Goal: Information Seeking & Learning: Learn about a topic

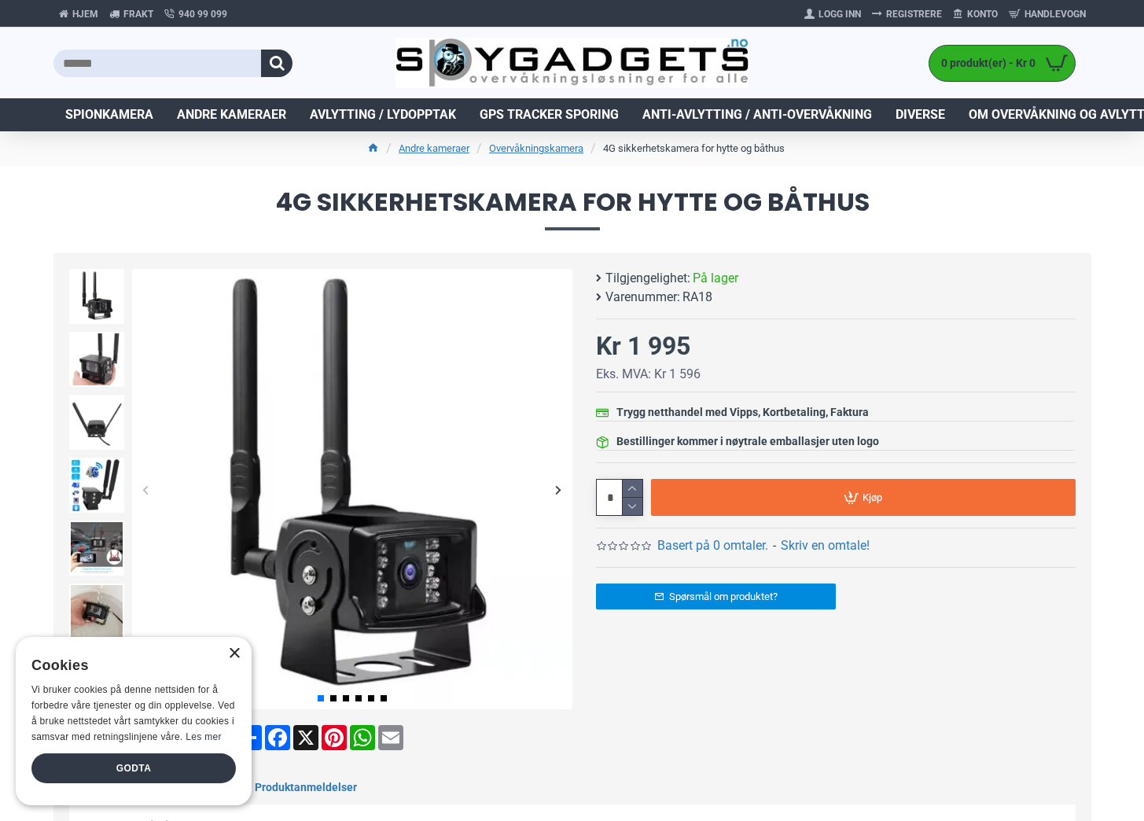
click at [233, 658] on div "×" at bounding box center [234, 654] width 12 height 12
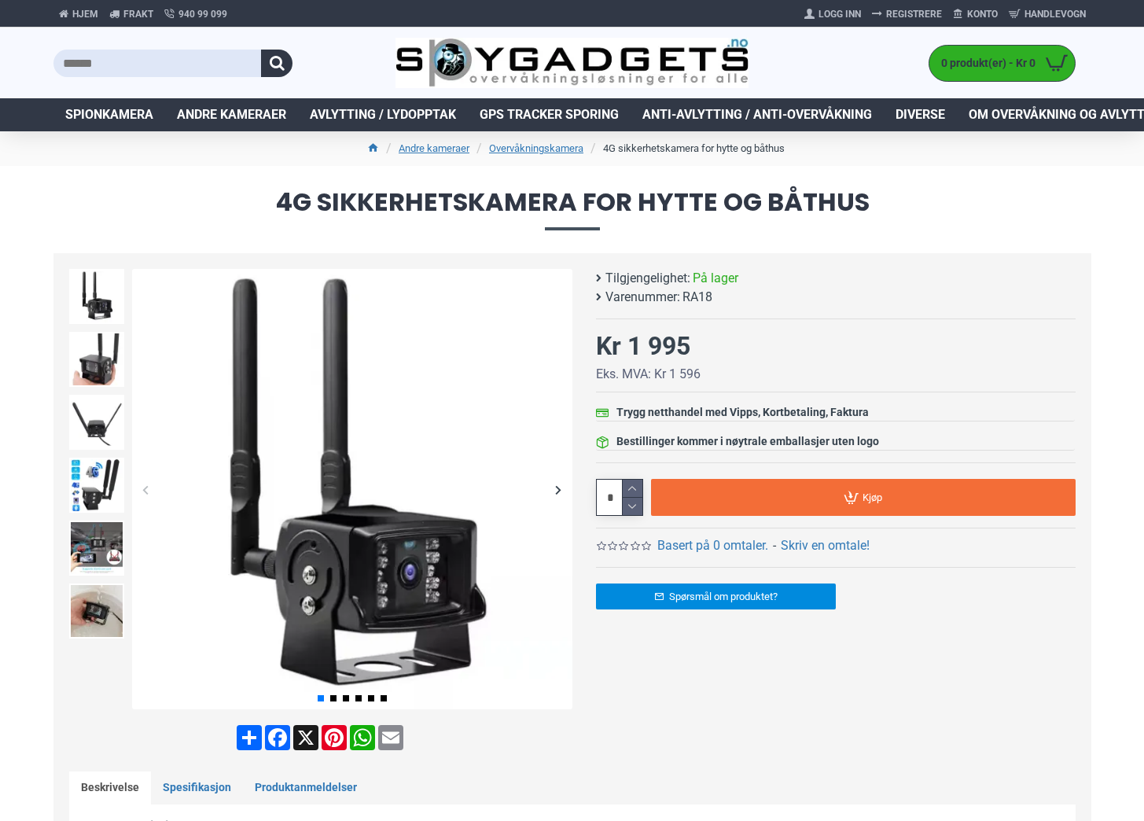
click at [555, 490] on div "Next slide" at bounding box center [559, 490] width 28 height 28
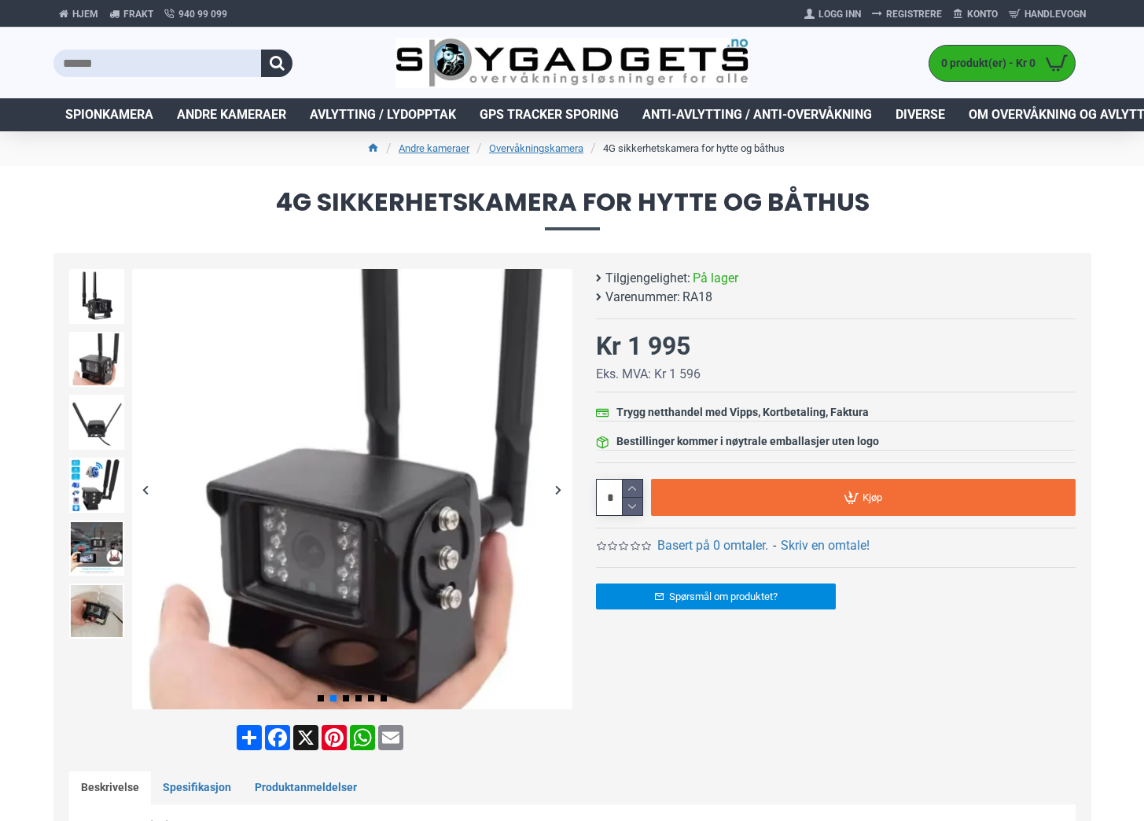
click at [555, 490] on div "Next slide" at bounding box center [559, 490] width 28 height 28
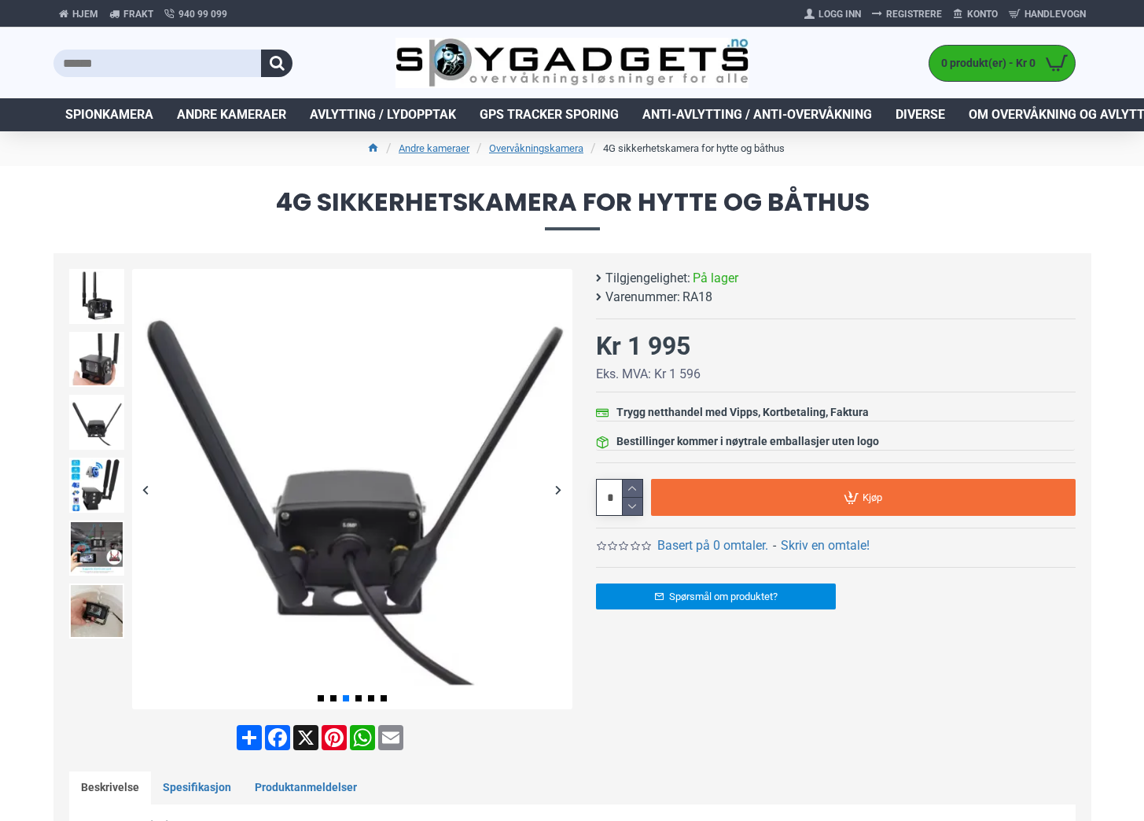
click at [555, 490] on div "Next slide" at bounding box center [559, 490] width 28 height 28
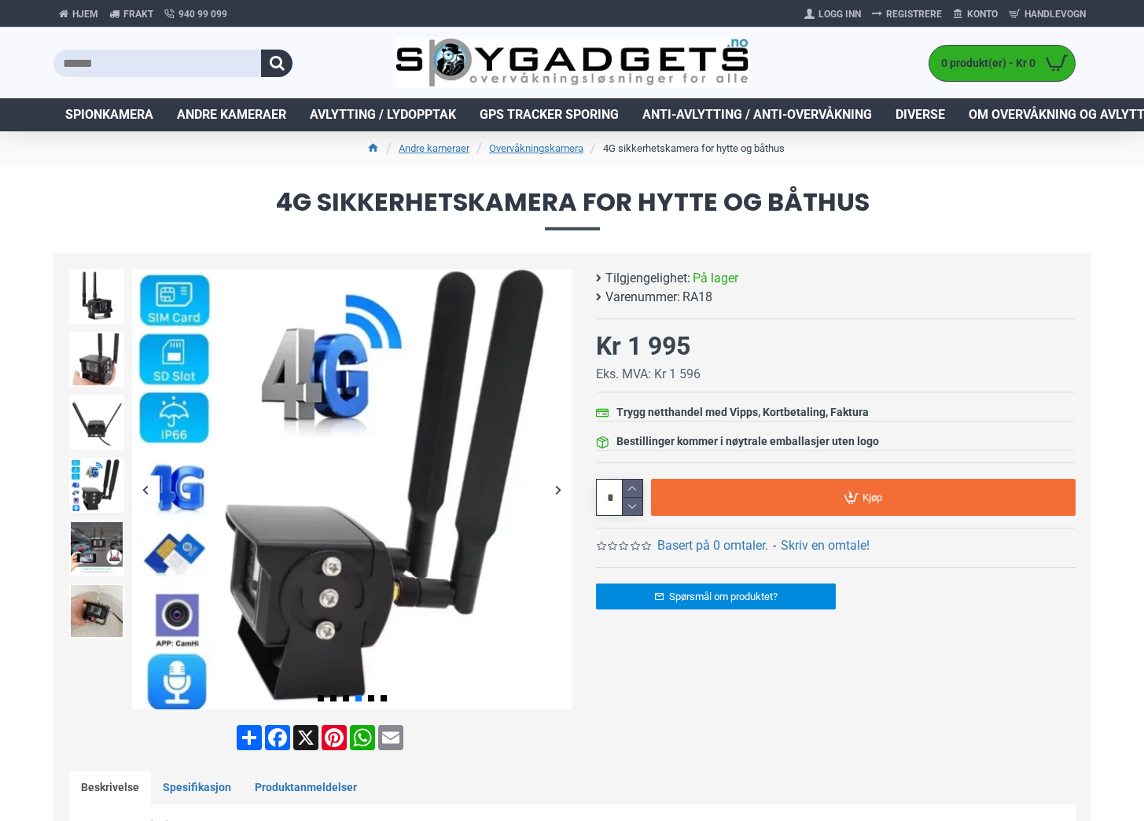
click at [555, 490] on div "Next slide" at bounding box center [559, 490] width 28 height 28
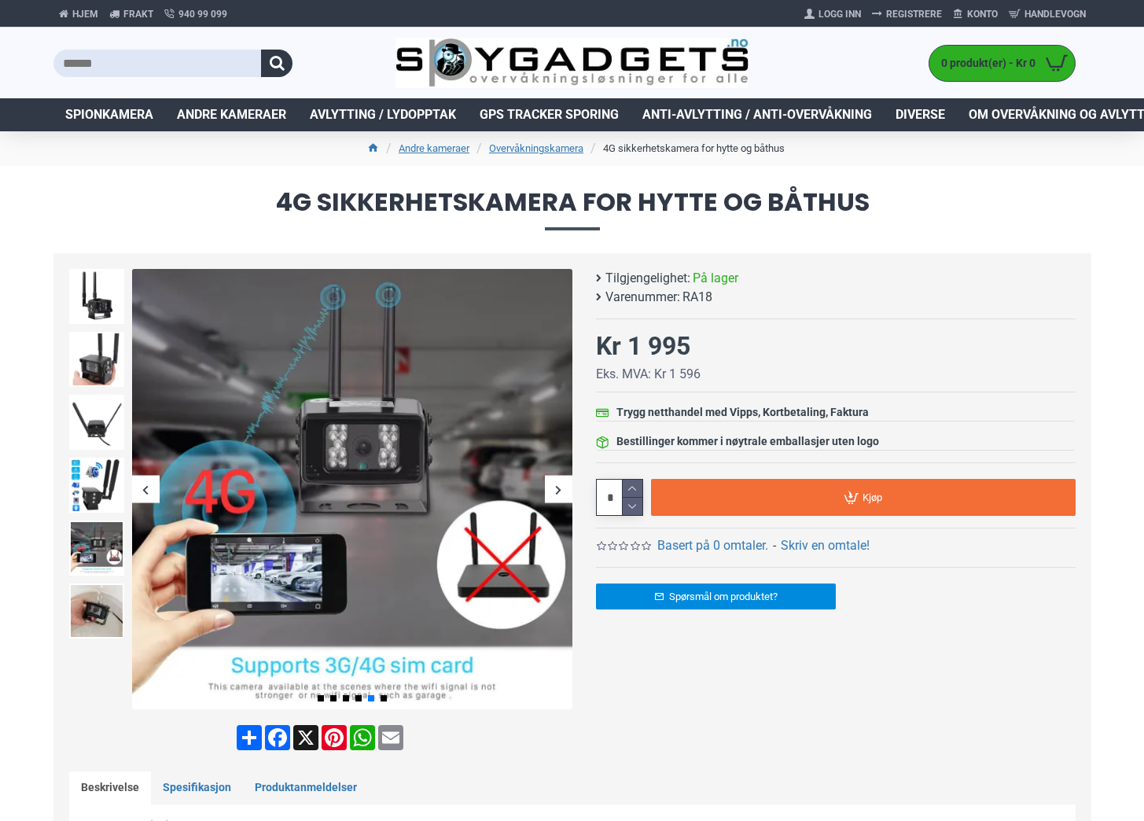
click at [555, 490] on div "Next slide" at bounding box center [559, 490] width 28 height 28
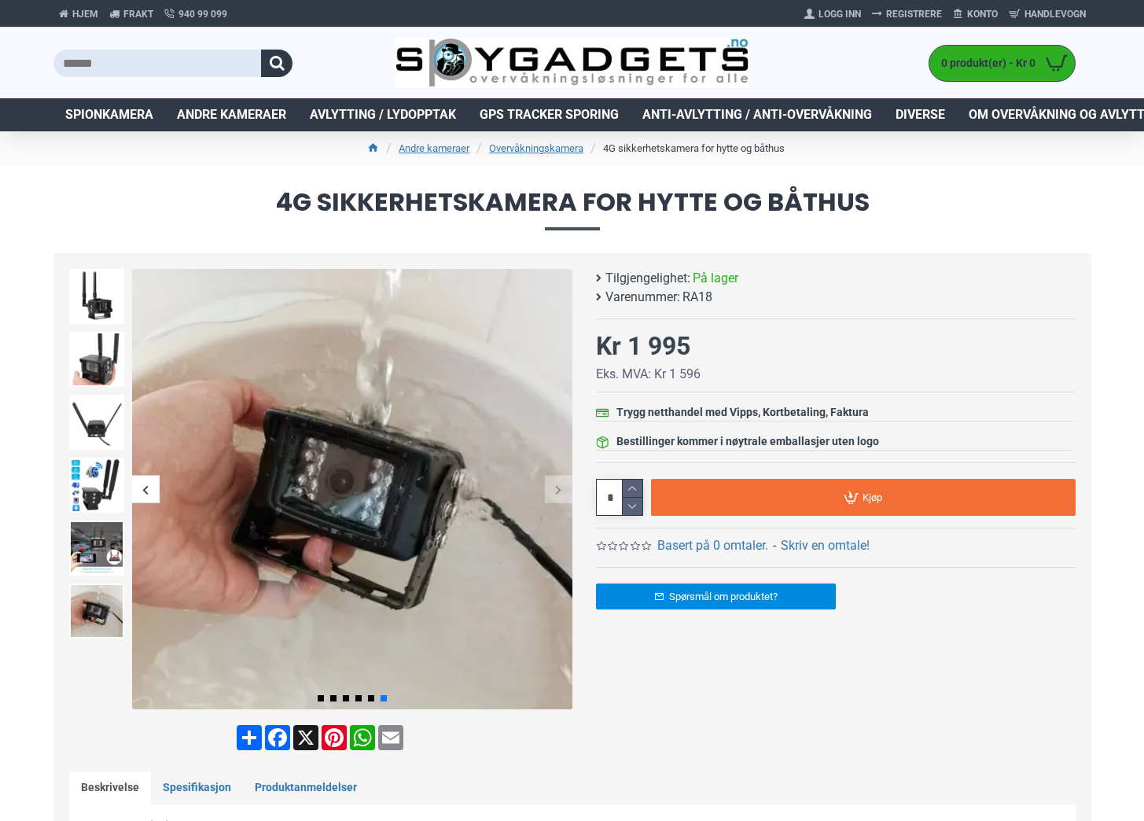
click at [555, 490] on div "Next slide" at bounding box center [559, 490] width 28 height 28
click at [1027, 638] on div "4G sikkerhetskamera for hytte og båthus Tilgjengelighet: På lager Varenummer: R…" at bounding box center [823, 520] width 503 height 502
click at [541, 145] on link "Overvåkningskamera" at bounding box center [536, 149] width 94 height 16
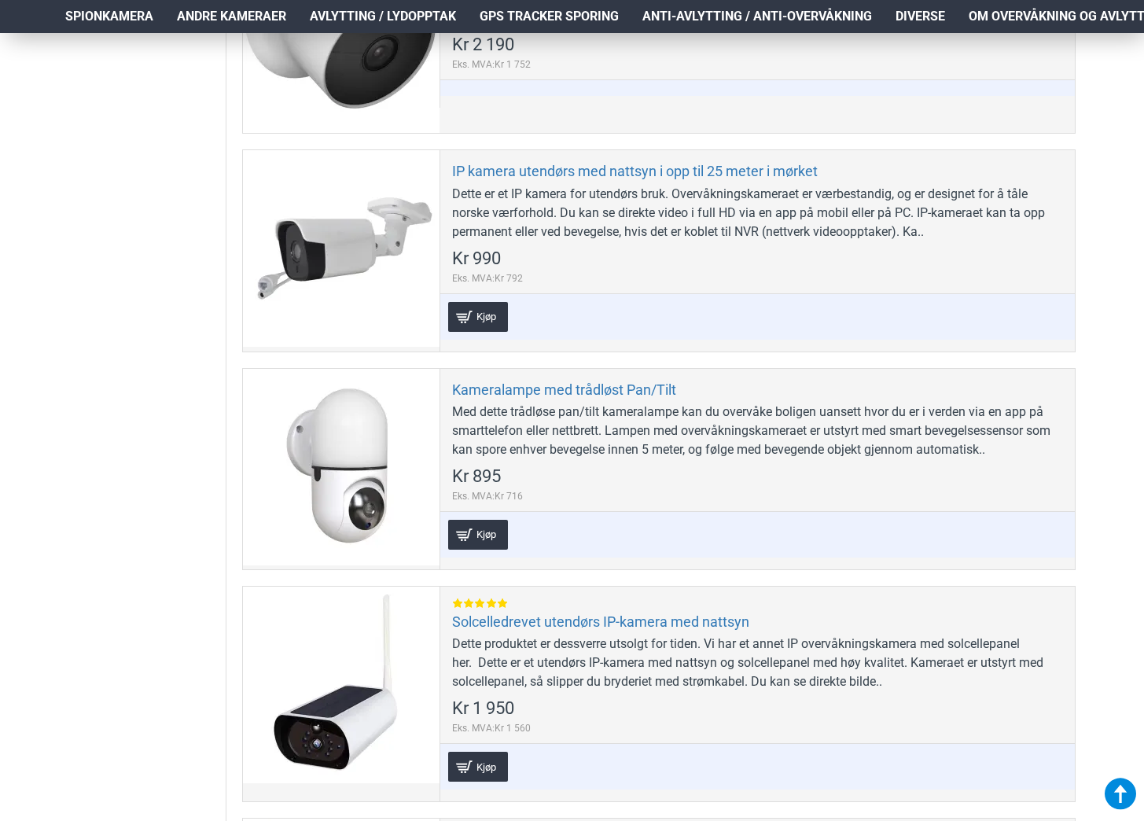
scroll to position [1022, 0]
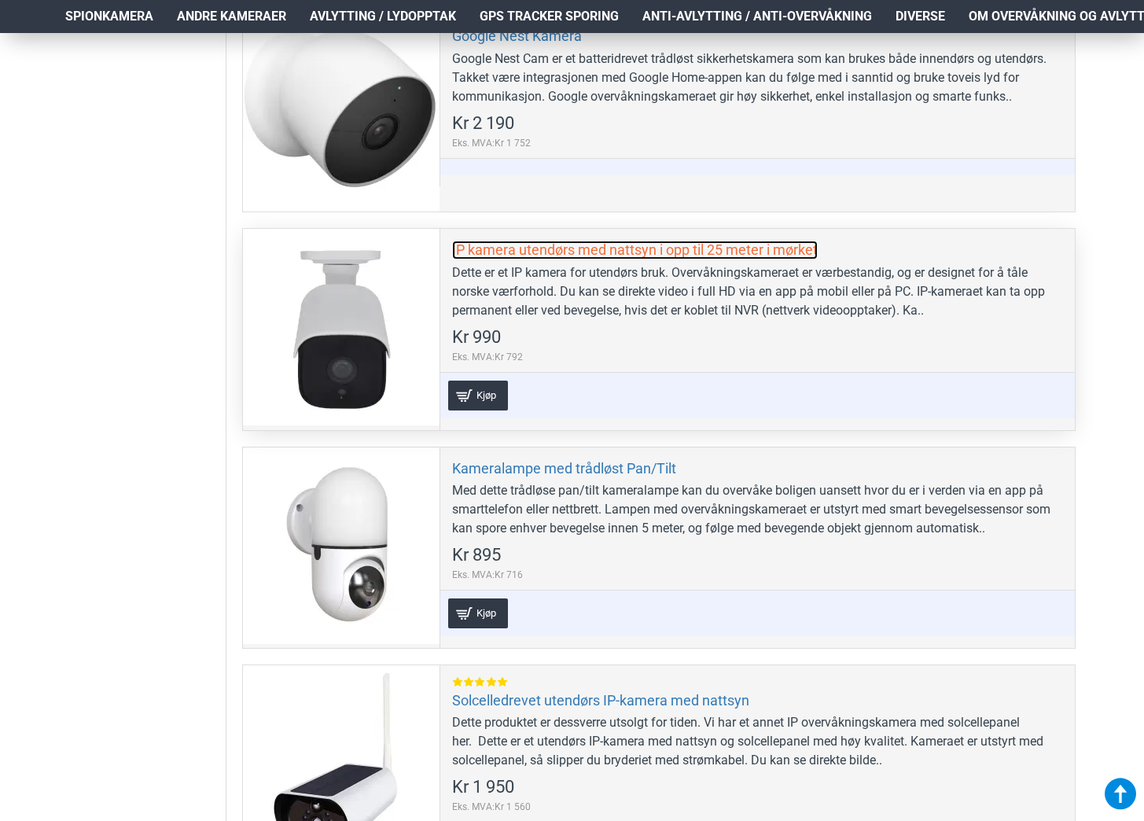
click at [604, 241] on link "IP kamera utendørs med nattsyn i opp til 25 meter i mørket" at bounding box center [635, 250] width 366 height 18
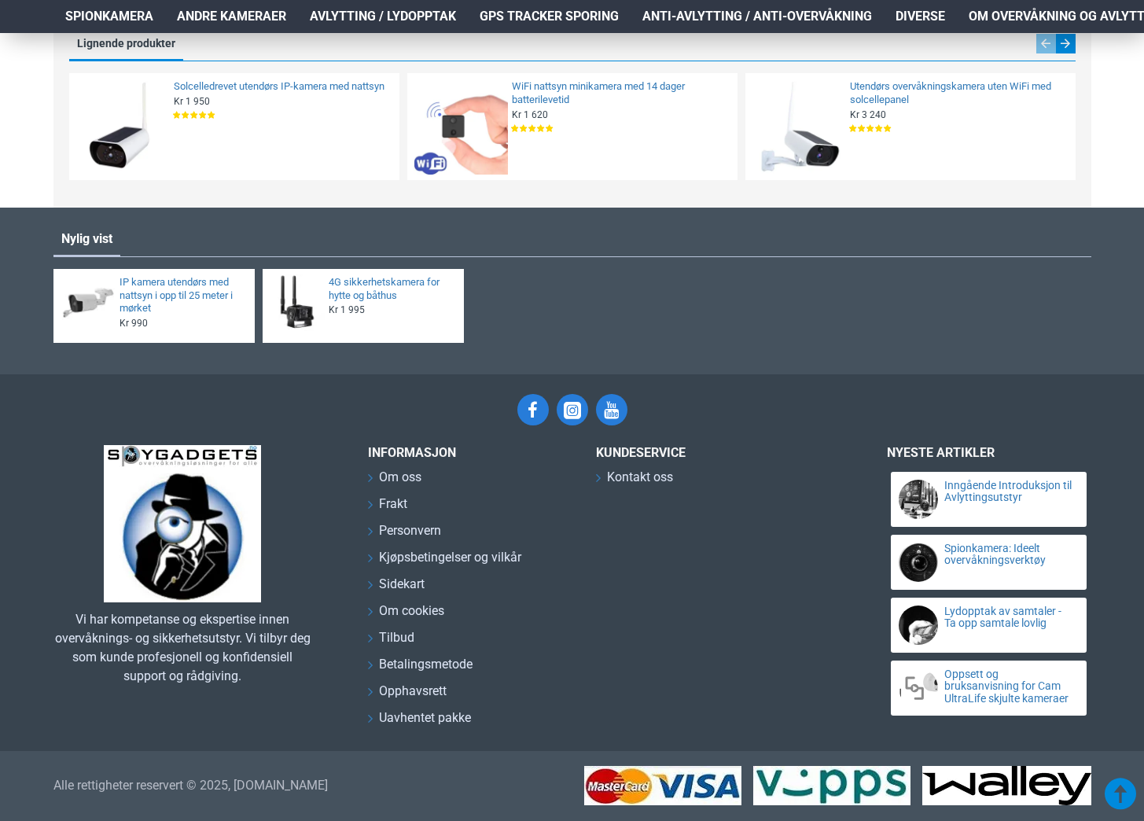
scroll to position [2290, 0]
